Goal: Navigation & Orientation: Find specific page/section

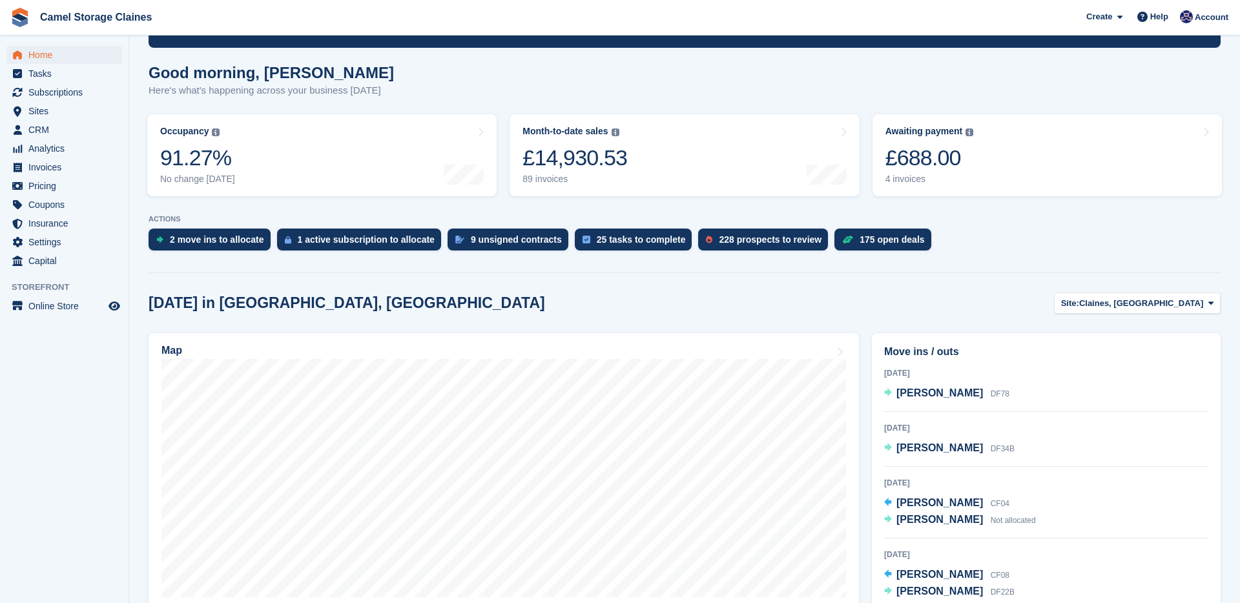
scroll to position [92, 0]
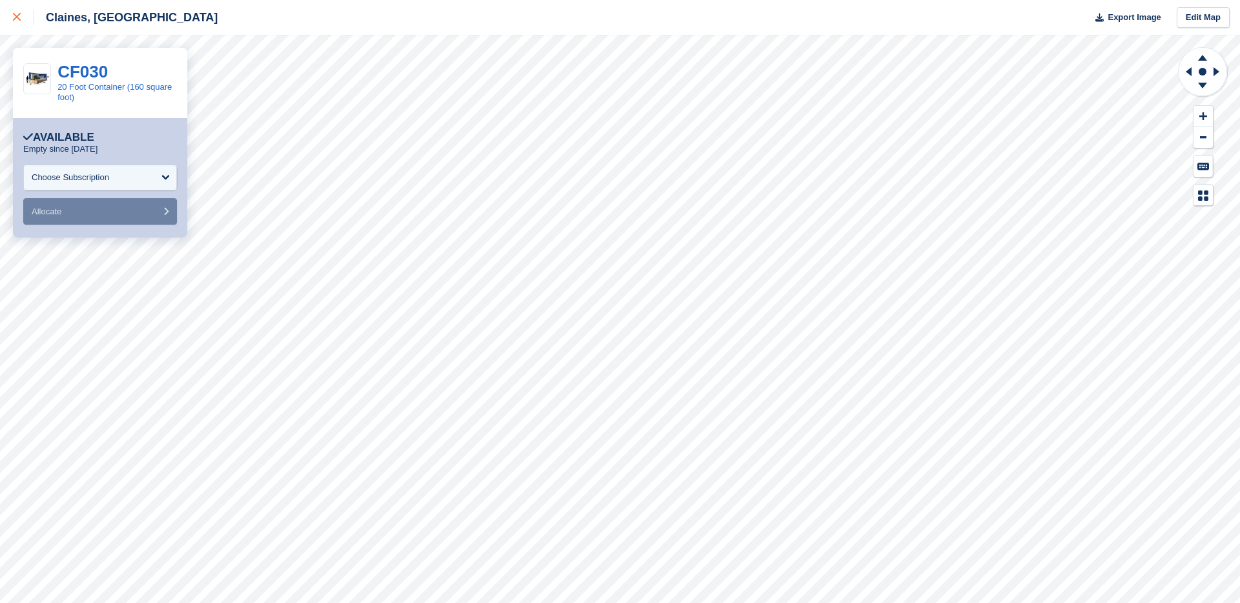
click at [18, 13] on icon at bounding box center [17, 17] width 8 height 8
